Goal: Task Accomplishment & Management: Manage account settings

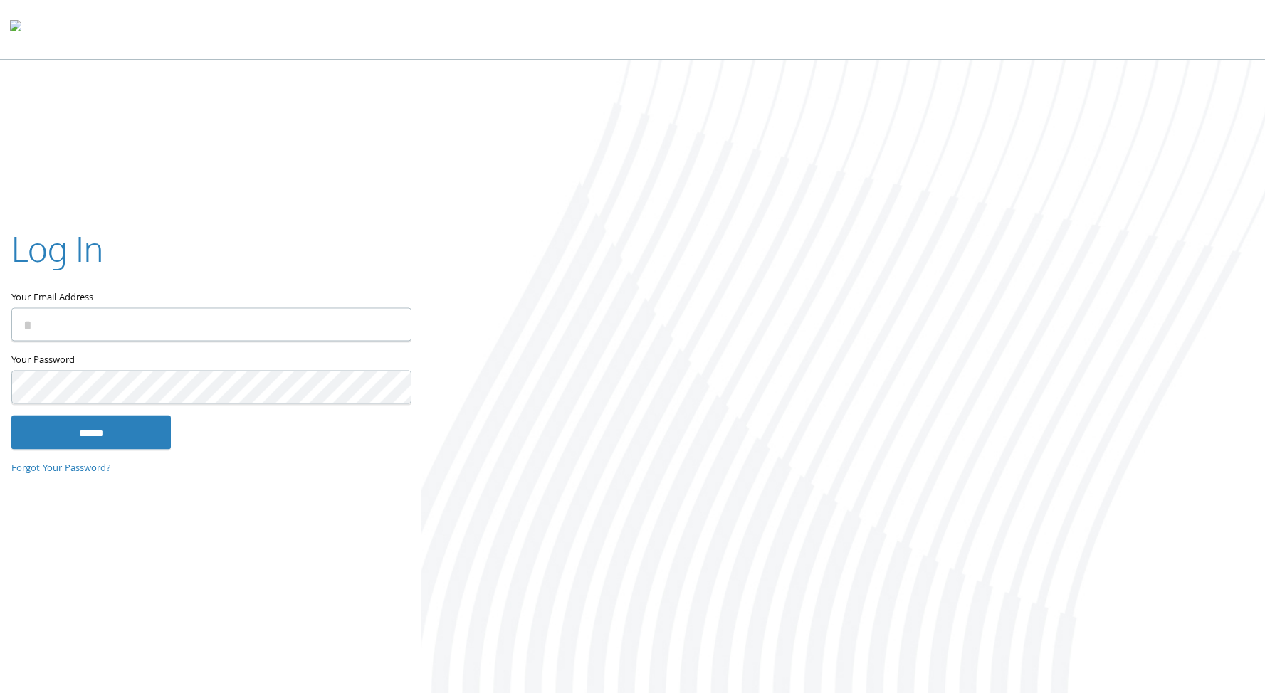
click at [230, 322] on input "Your Email Address" at bounding box center [211, 324] width 400 height 33
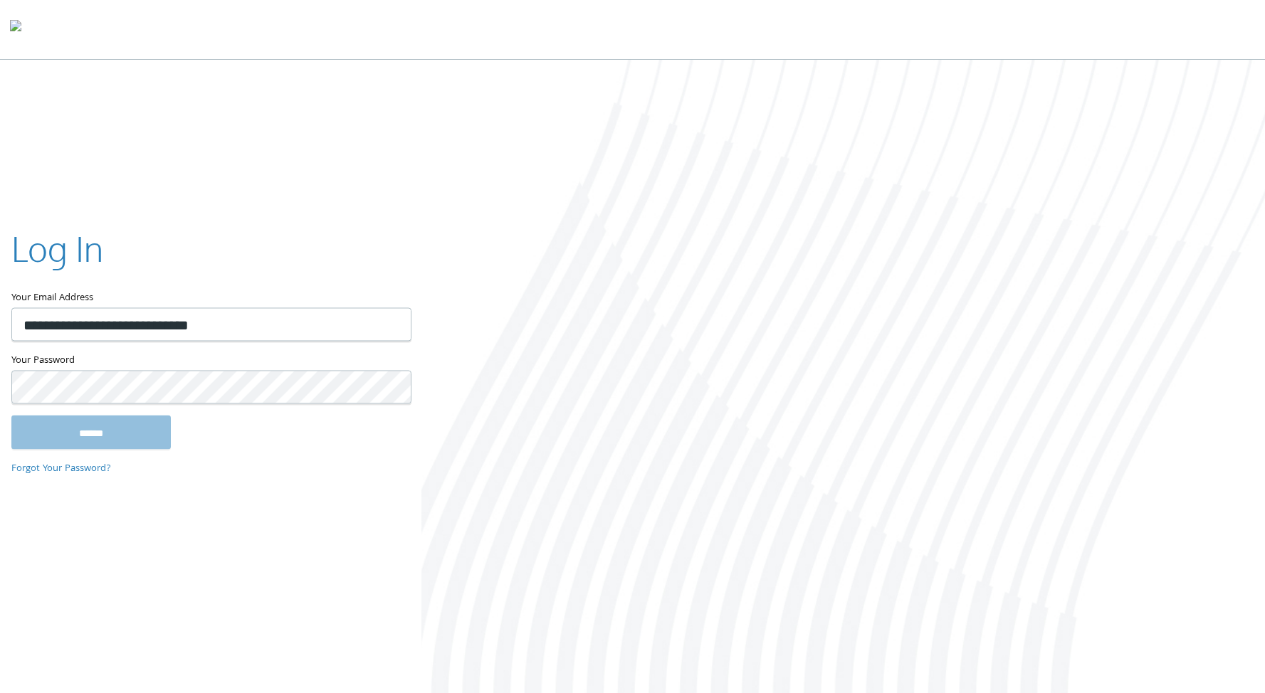
type input "**********"
click at [11, 416] on input "******" at bounding box center [90, 433] width 159 height 34
